Goal: Transaction & Acquisition: Purchase product/service

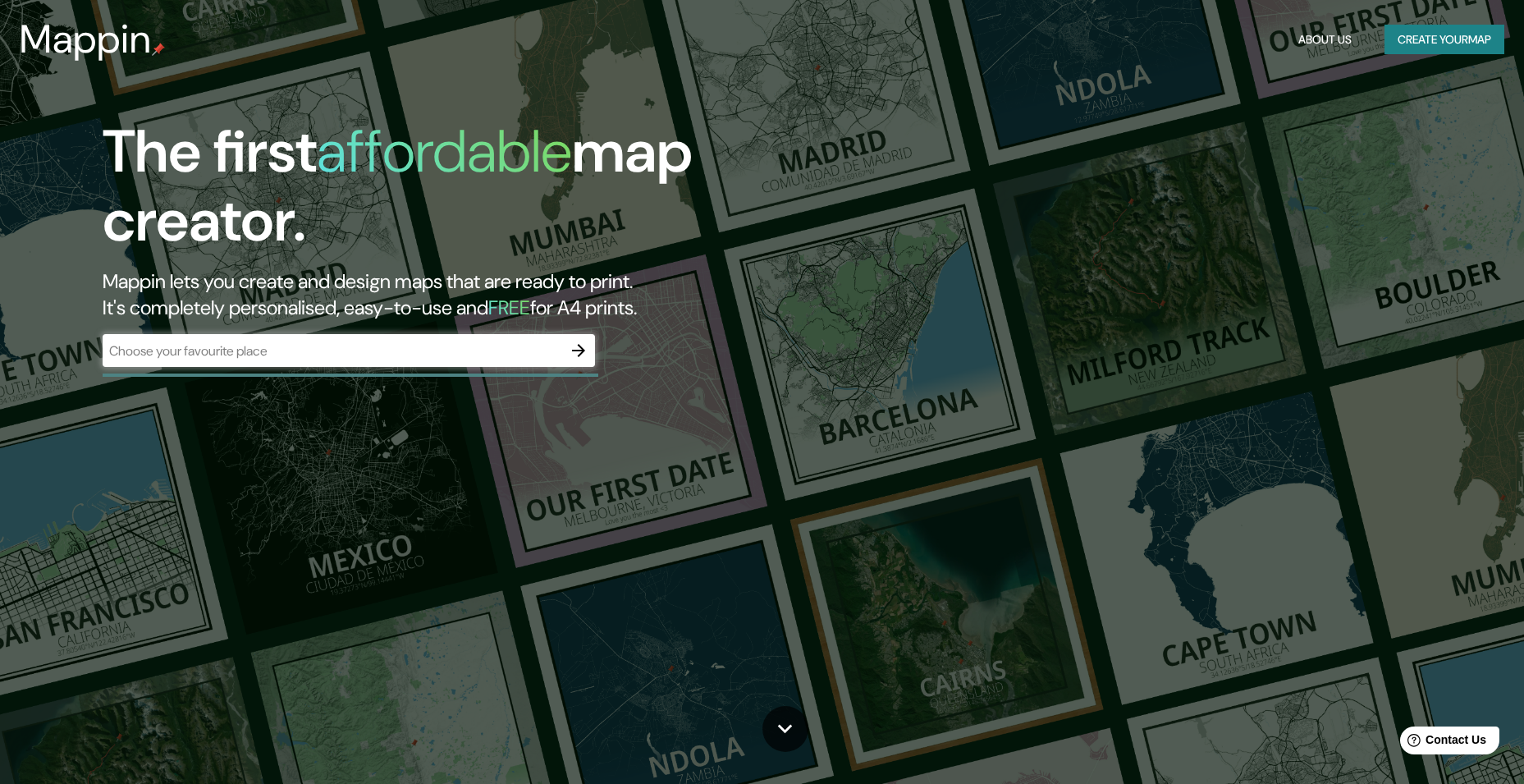
click at [1122, 278] on div "The first affordable map creator. Mappin lets you create and design maps that a…" at bounding box center [762, 392] width 1524 height 784
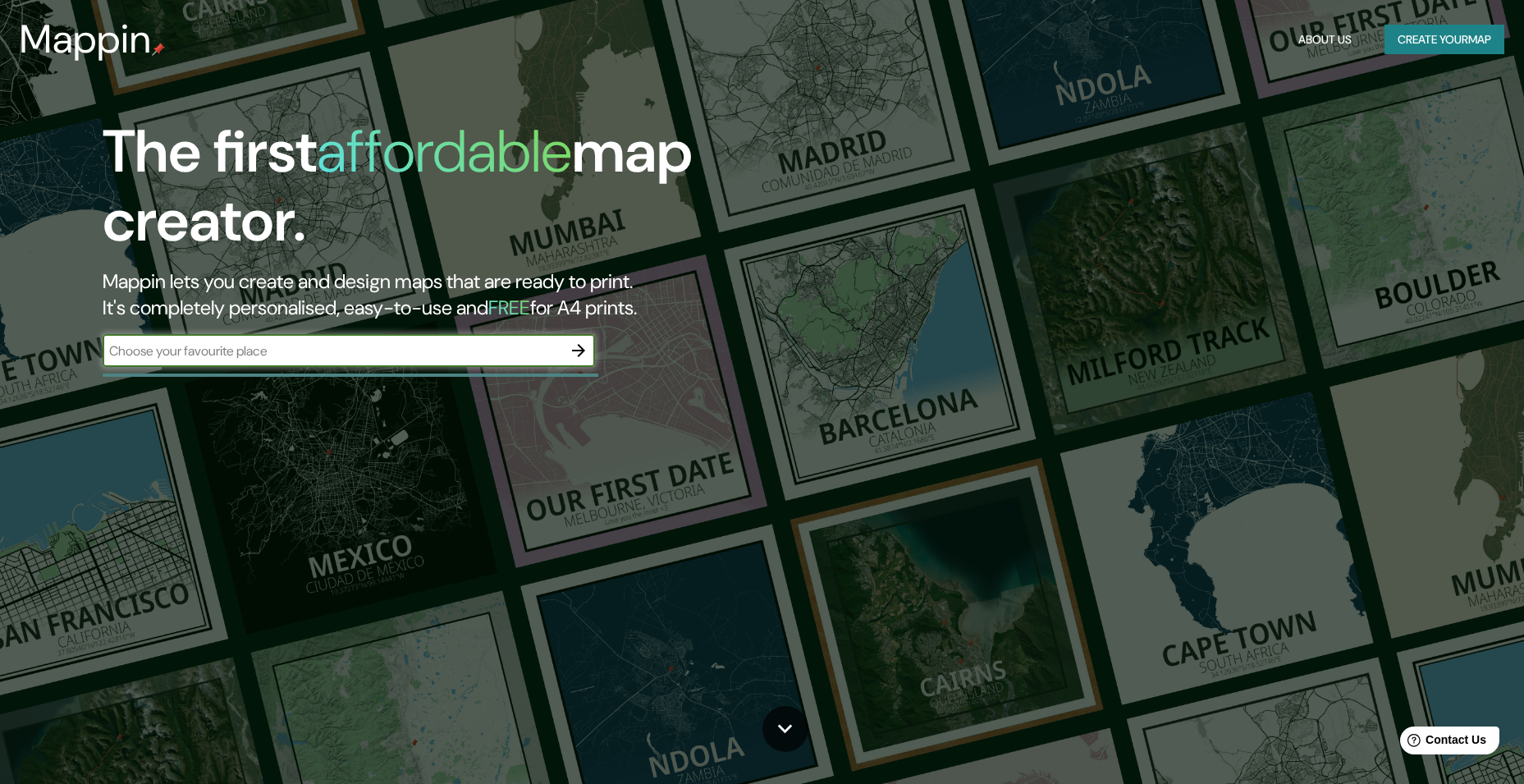
click at [269, 359] on input "text" at bounding box center [332, 350] width 459 height 19
type input "mali, [GEOGRAPHIC_DATA], [GEOGRAPHIC_DATA]"
click at [580, 351] on icon "button" at bounding box center [579, 350] width 13 height 13
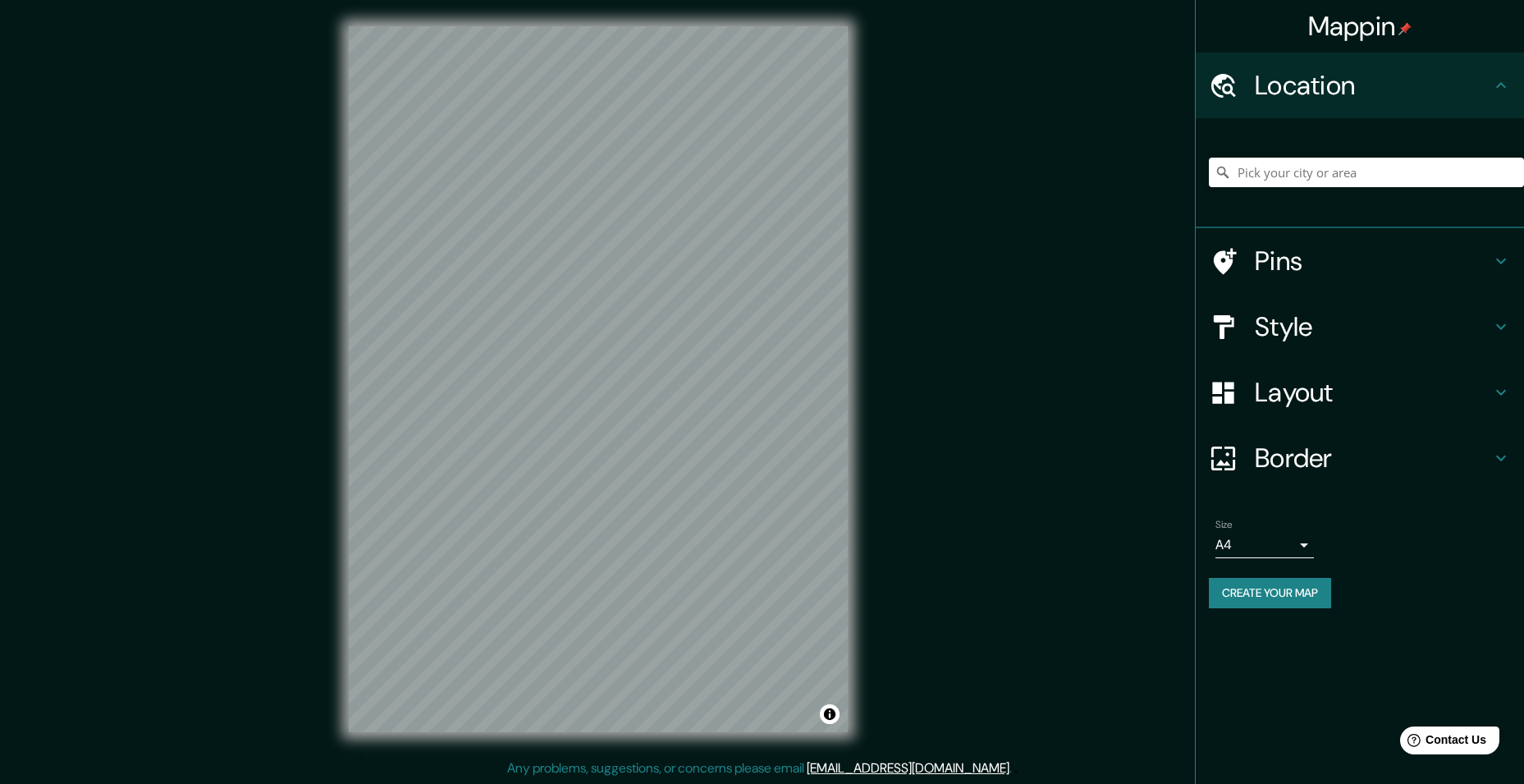
click at [746, 783] on html "Mappin Location Pins Style Layout Border Choose a border. Hint : you can make l…" at bounding box center [762, 392] width 1524 height 784
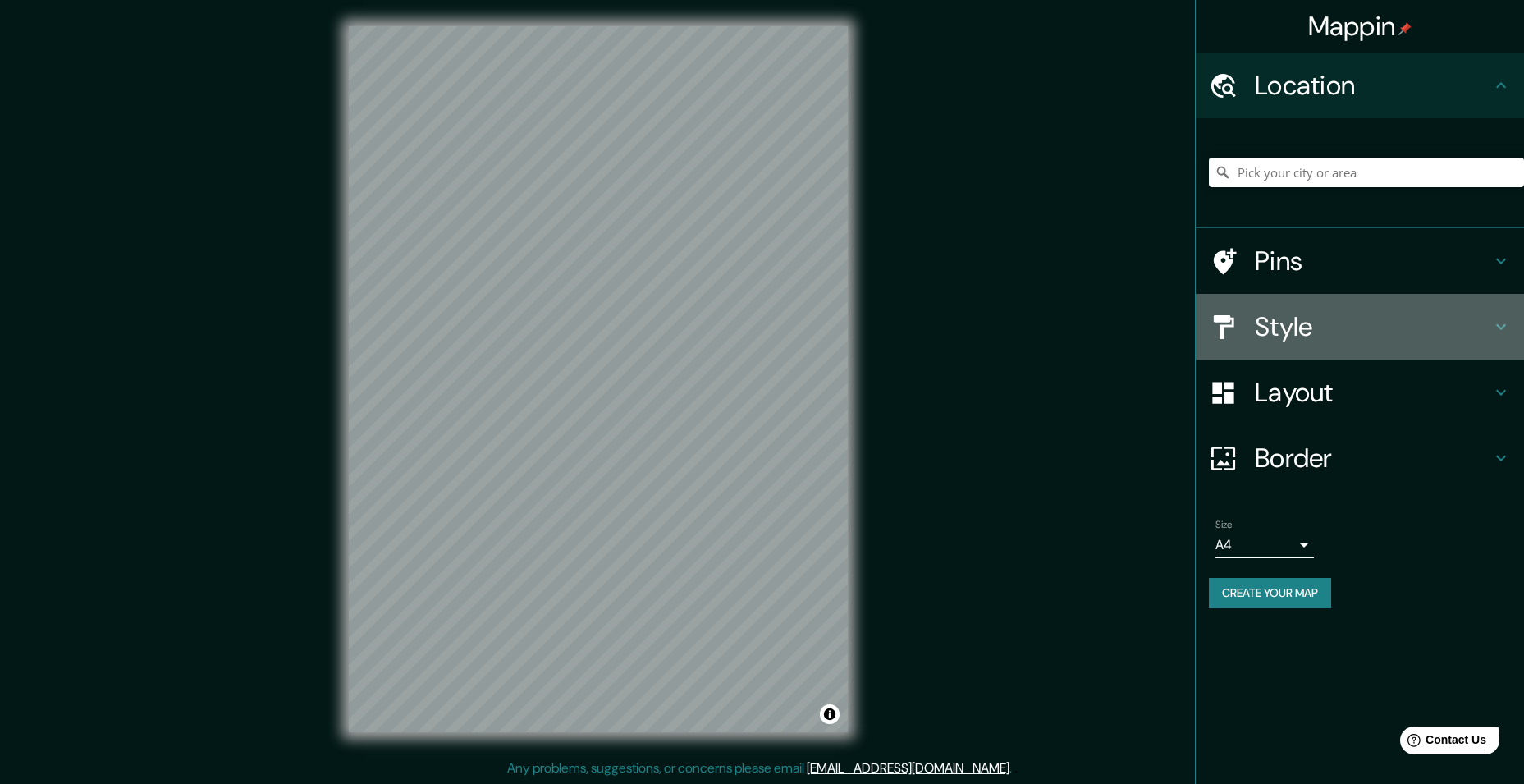
click at [1388, 337] on h4 "Style" at bounding box center [1373, 326] width 236 height 33
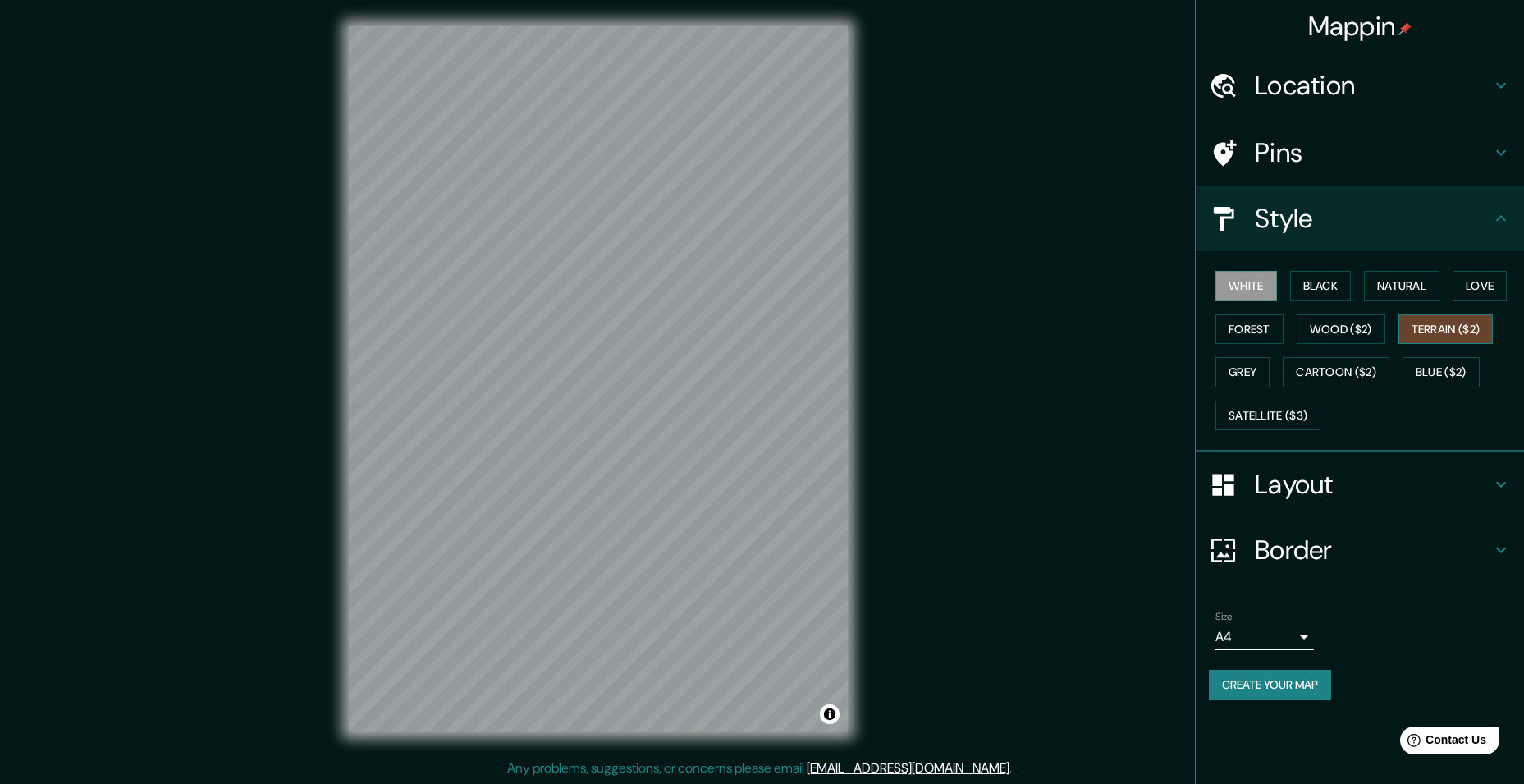
click at [1449, 328] on button "Terrain ($2)" at bounding box center [1446, 329] width 95 height 30
click at [1338, 327] on button "Wood ($2)" at bounding box center [1341, 329] width 88 height 30
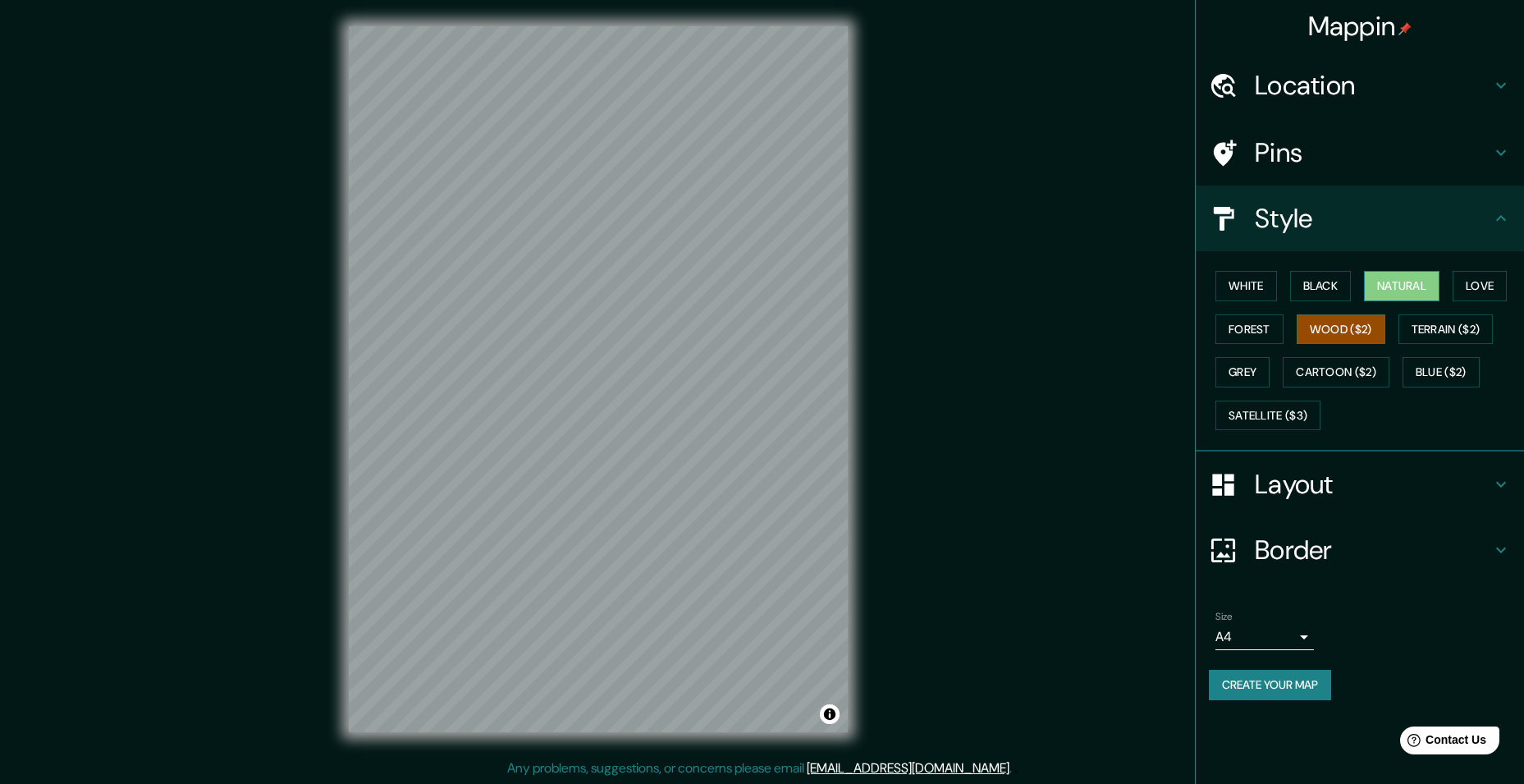
click at [1394, 282] on button "Natural" at bounding box center [1402, 286] width 76 height 30
click at [1353, 320] on button "Wood ($2)" at bounding box center [1341, 329] width 88 height 30
click at [691, 752] on div "© Mapbox © OpenStreetMap Improve this map" at bounding box center [598, 379] width 551 height 758
click at [866, 444] on div "© Mapbox © OpenStreetMap Improve this map" at bounding box center [598, 379] width 551 height 758
click at [663, 335] on div "© Mapbox © OpenStreetMap Improve this map" at bounding box center [598, 379] width 551 height 758
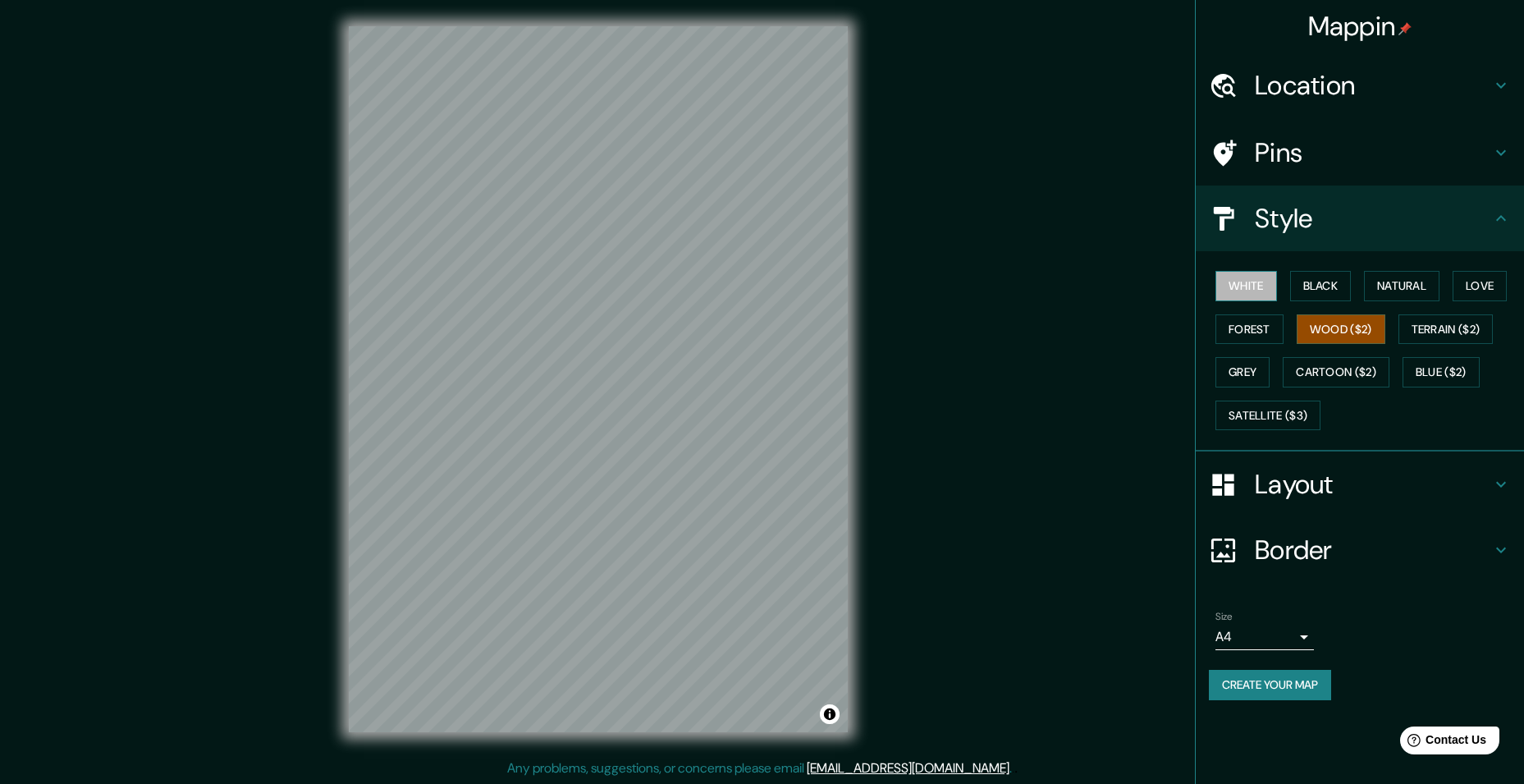
click at [1250, 289] on button "White" at bounding box center [1246, 286] width 62 height 30
click at [1319, 281] on button "Black" at bounding box center [1321, 286] width 62 height 30
click at [1383, 287] on button "Natural" at bounding box center [1402, 286] width 76 height 30
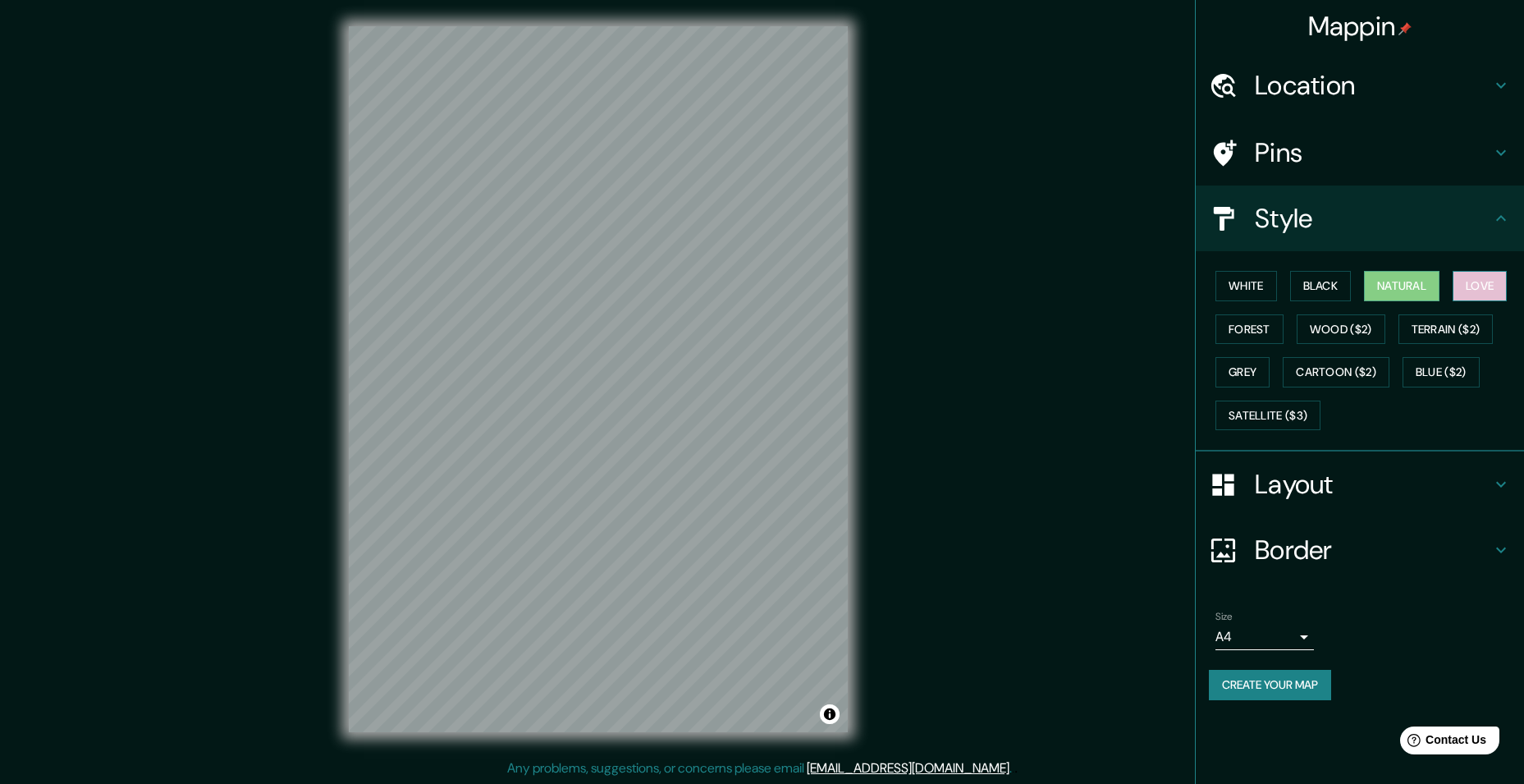
click at [1483, 278] on button "Love" at bounding box center [1479, 286] width 54 height 30
click at [1415, 269] on div "White Black Natural Love Forest Wood ($2) Terrain ($2) Grey Cartoon ($2) Blue (…" at bounding box center [1366, 350] width 315 height 172
click at [1416, 274] on button "Natural" at bounding box center [1402, 286] width 76 height 30
click at [1229, 366] on button "Grey" at bounding box center [1242, 372] width 54 height 30
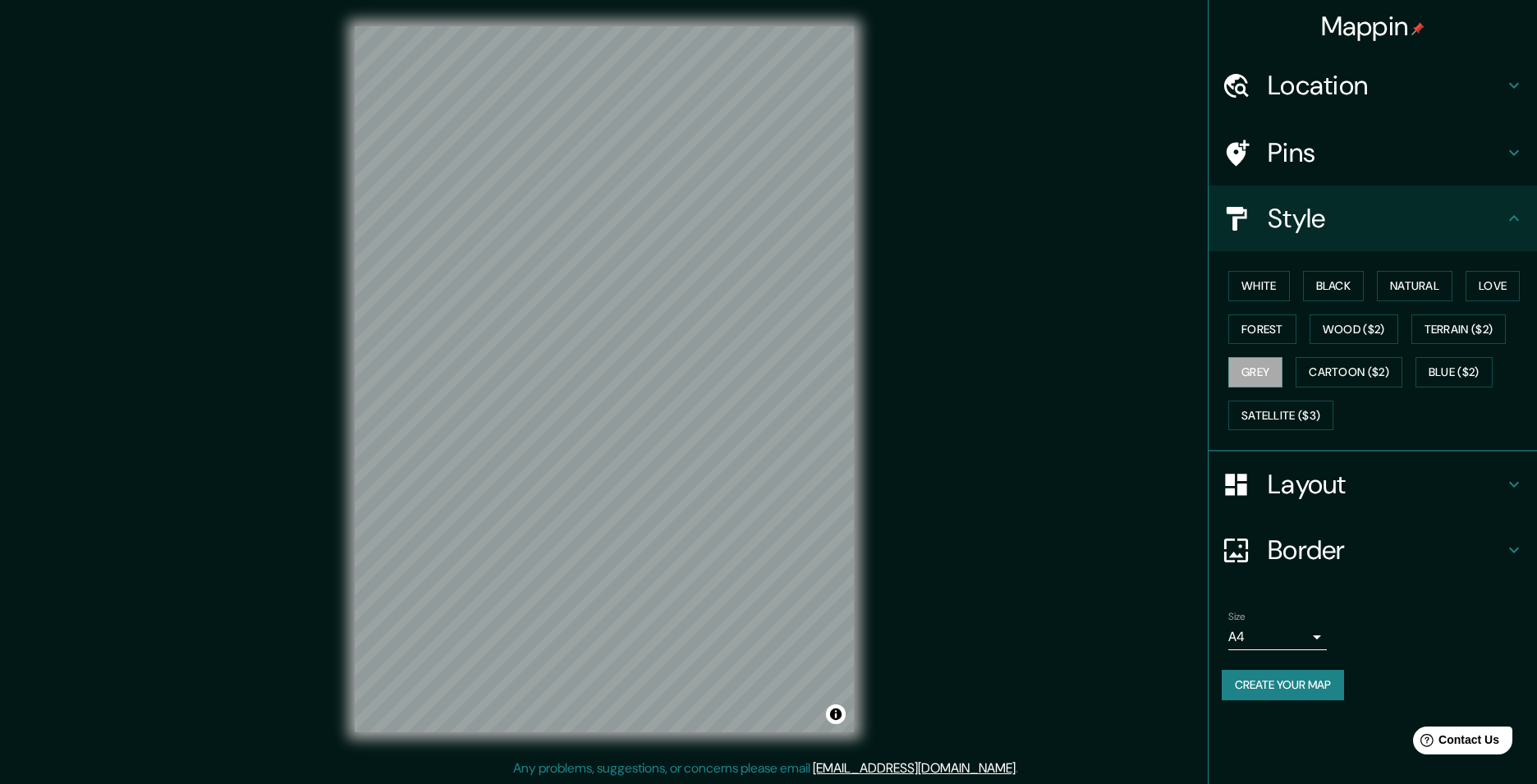
click at [1227, 642] on body "Mappin Location Pins Style White Black Natural Love Forest Wood ($2) Terrain ($…" at bounding box center [768, 392] width 1537 height 784
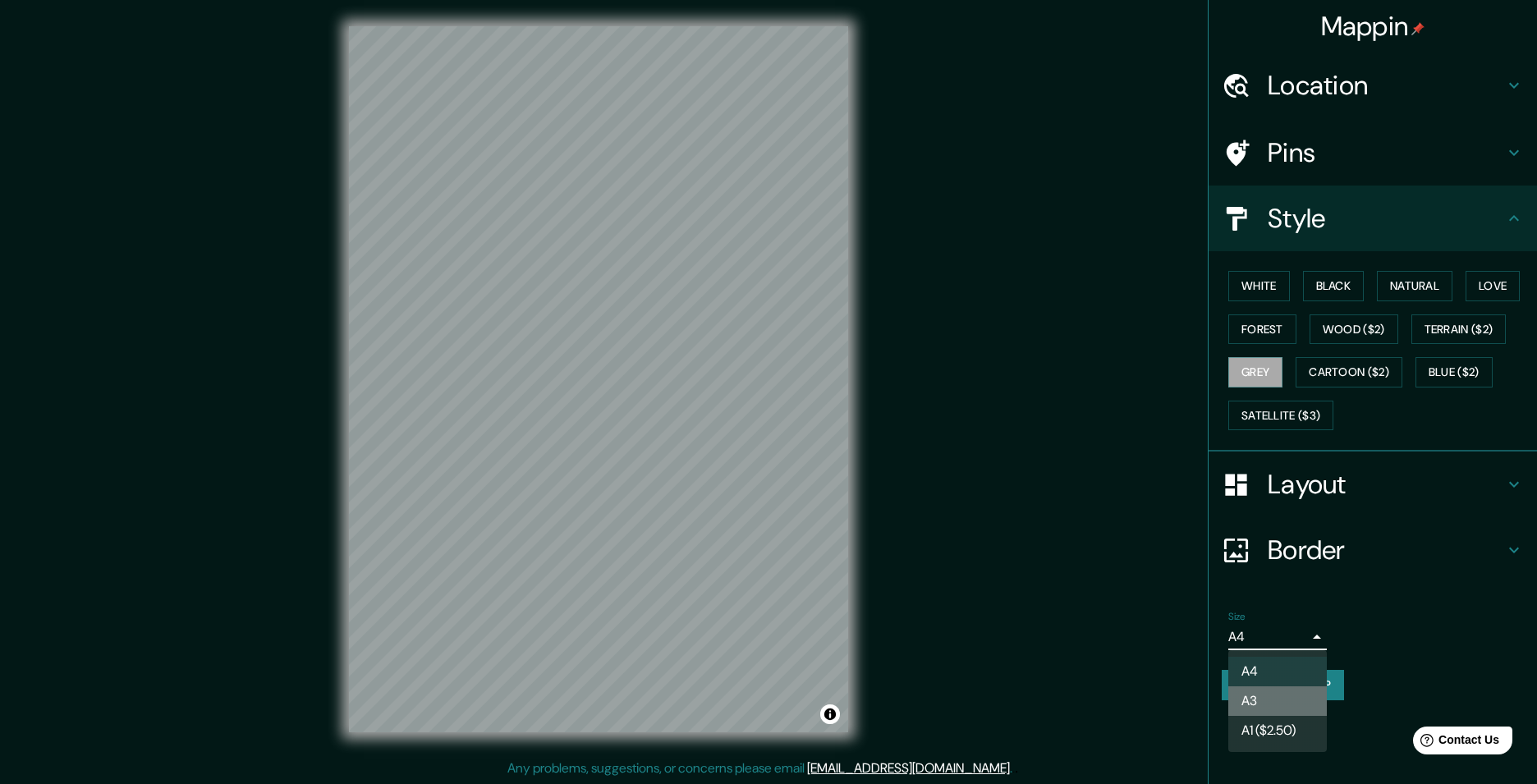
click at [1247, 686] on li "A3" at bounding box center [1278, 700] width 99 height 29
type input "a4"
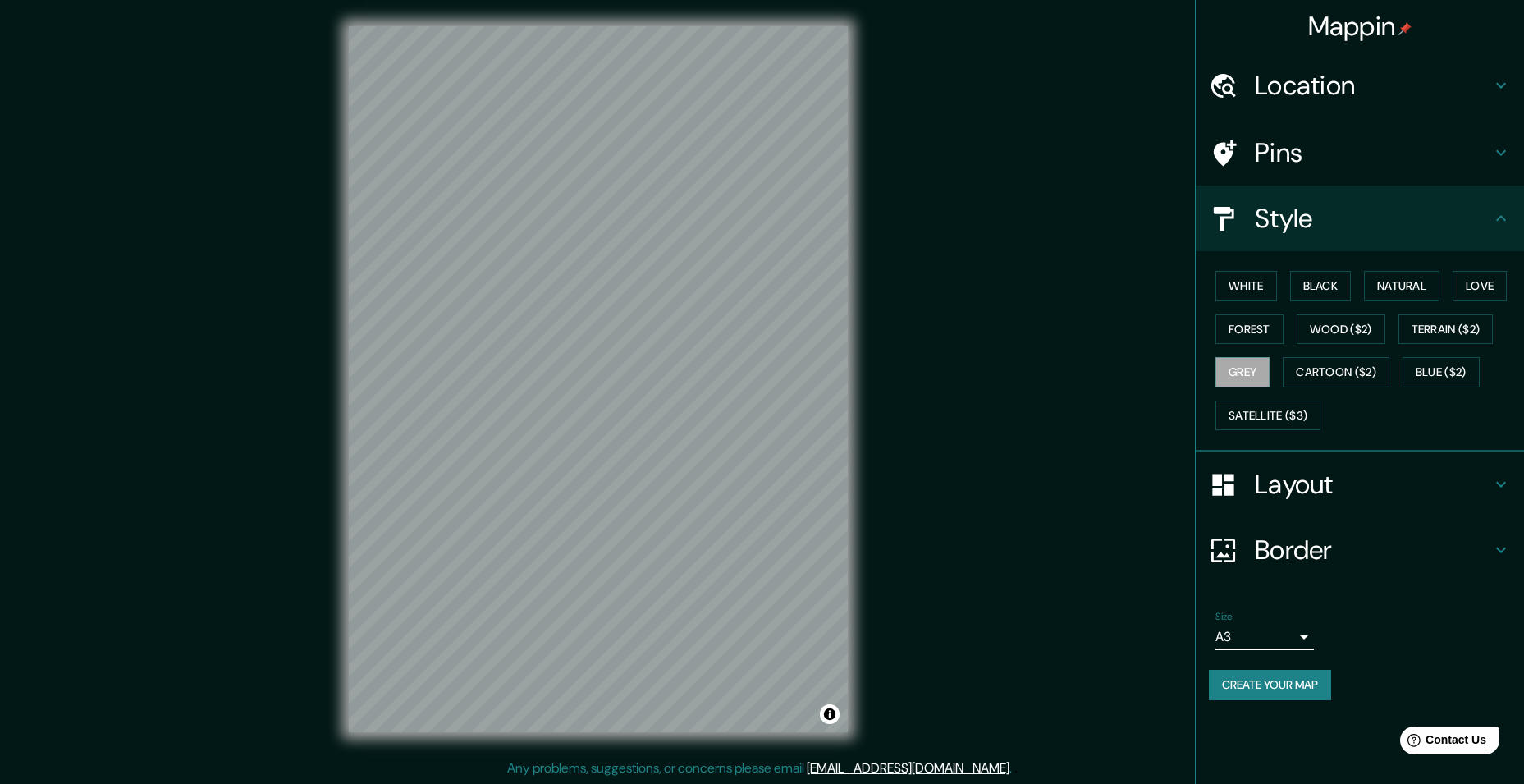
click at [1281, 492] on h4 "Layout" at bounding box center [1373, 483] width 236 height 33
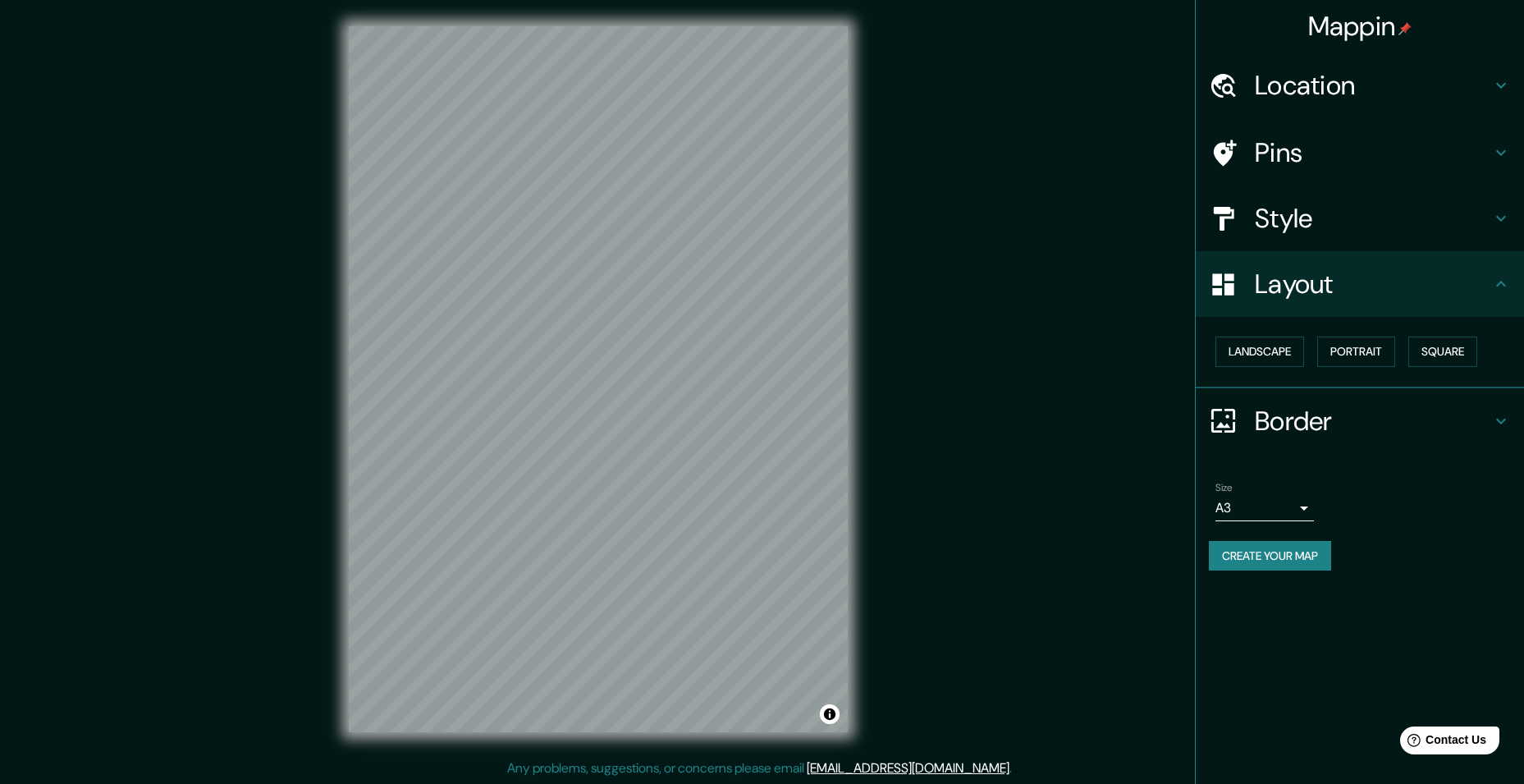
click at [1352, 334] on div "Landscape [GEOGRAPHIC_DATA]" at bounding box center [1366, 351] width 315 height 43
click at [1356, 357] on button "Portrait" at bounding box center [1356, 352] width 78 height 30
click at [1268, 347] on button "Landscape" at bounding box center [1259, 352] width 88 height 30
